Goal: Go to known website: Go to known website

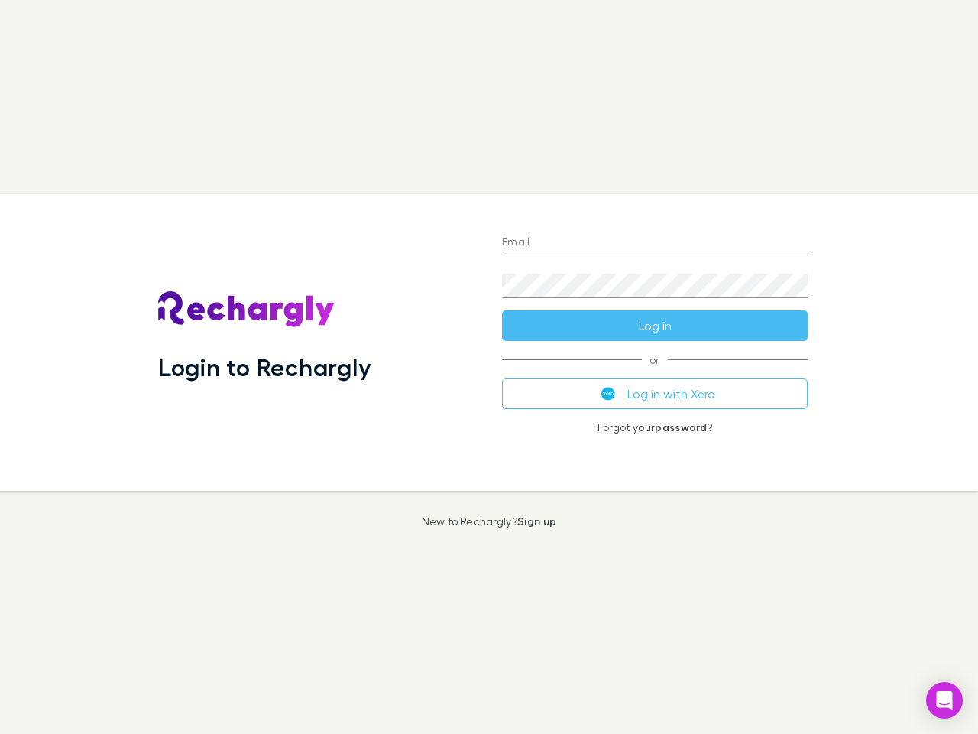
click at [489, 367] on div "Login to Rechargly" at bounding box center [318, 342] width 344 height 297
click at [655, 243] on input "Email" at bounding box center [655, 243] width 306 height 24
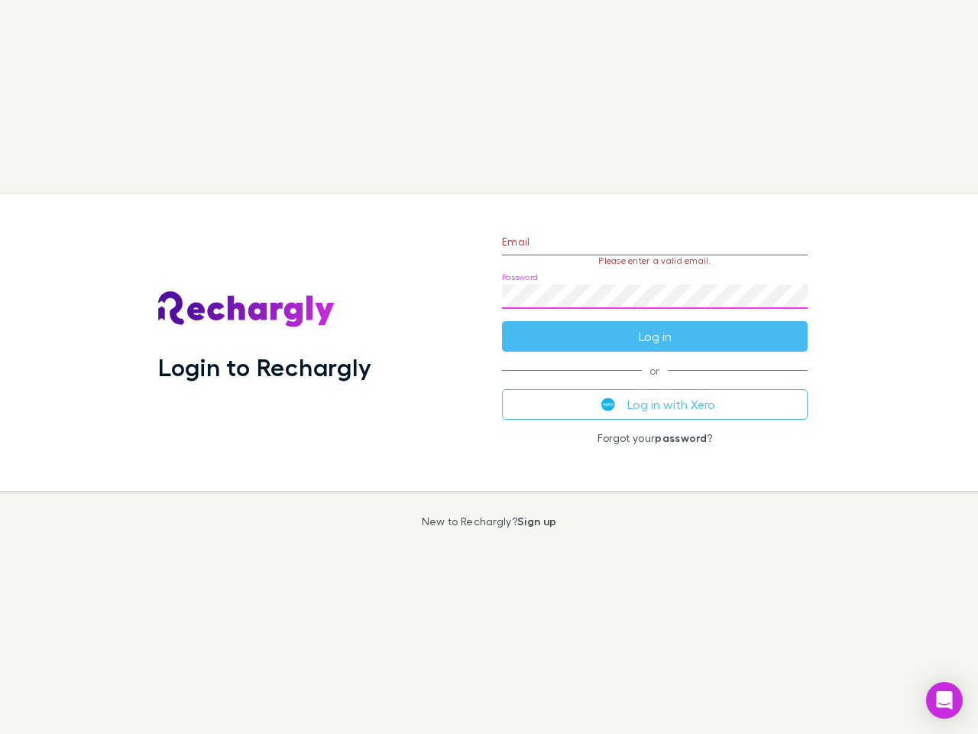
click at [655, 326] on form "Email Please enter a valid email. Password Log in" at bounding box center [655, 285] width 306 height 133
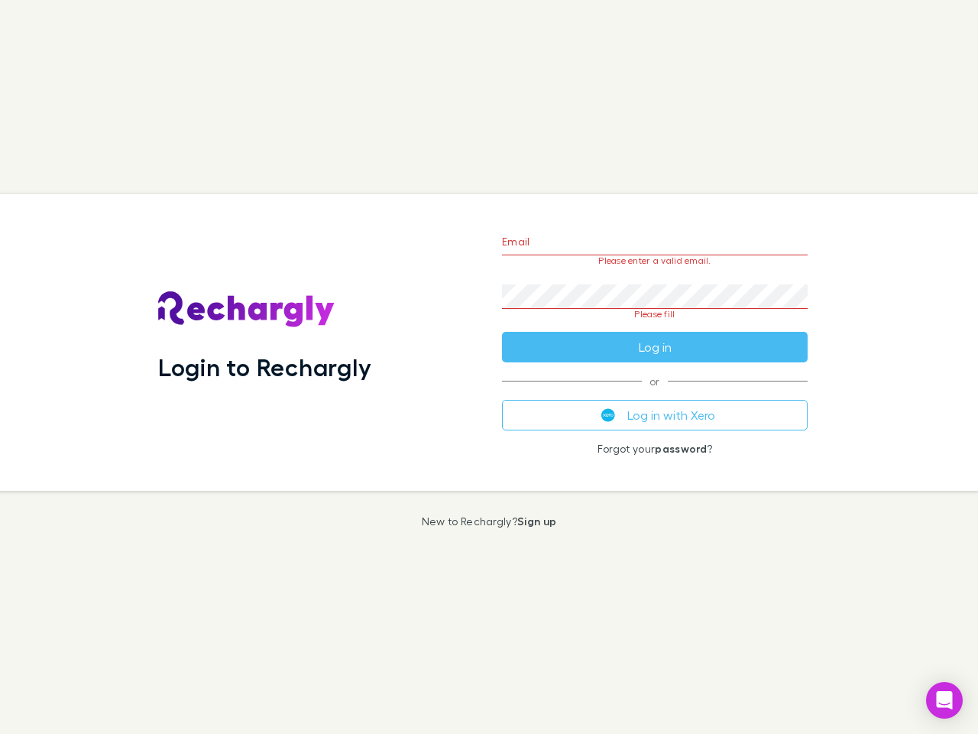
click at [655, 394] on div "Email Please enter a valid email. Password Please fill Log in or Log in with Xe…" at bounding box center [655, 342] width 330 height 297
click at [945, 700] on icon "Open Intercom Messenger" at bounding box center [945, 700] width 16 height 18
